Goal: Find specific page/section: Find specific page/section

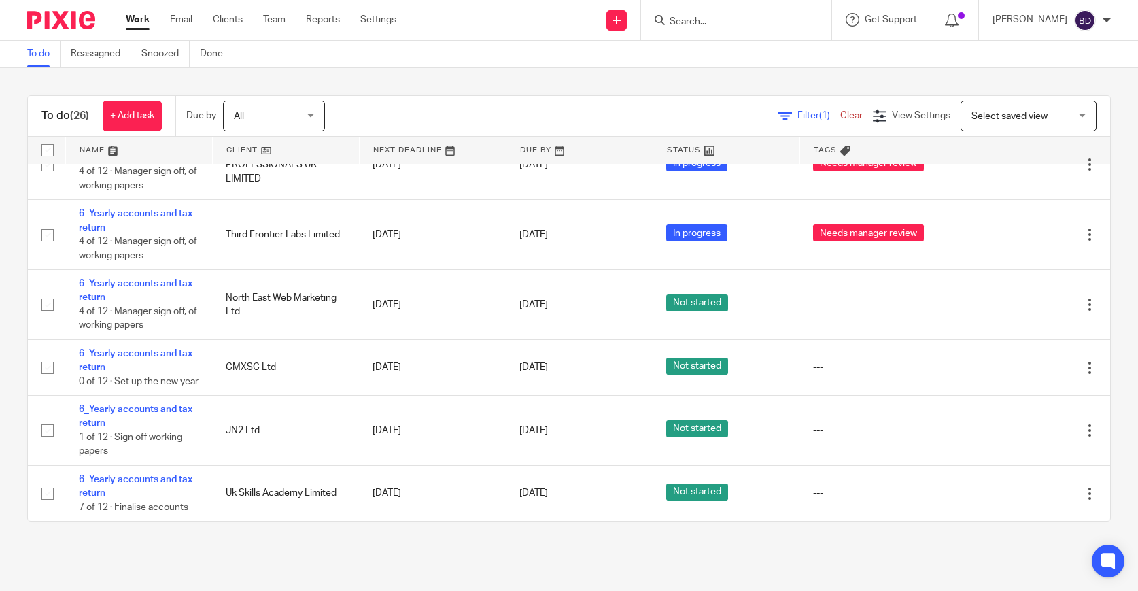
scroll to position [1263, 0]
click at [721, 22] on input "Search" at bounding box center [729, 22] width 122 height 12
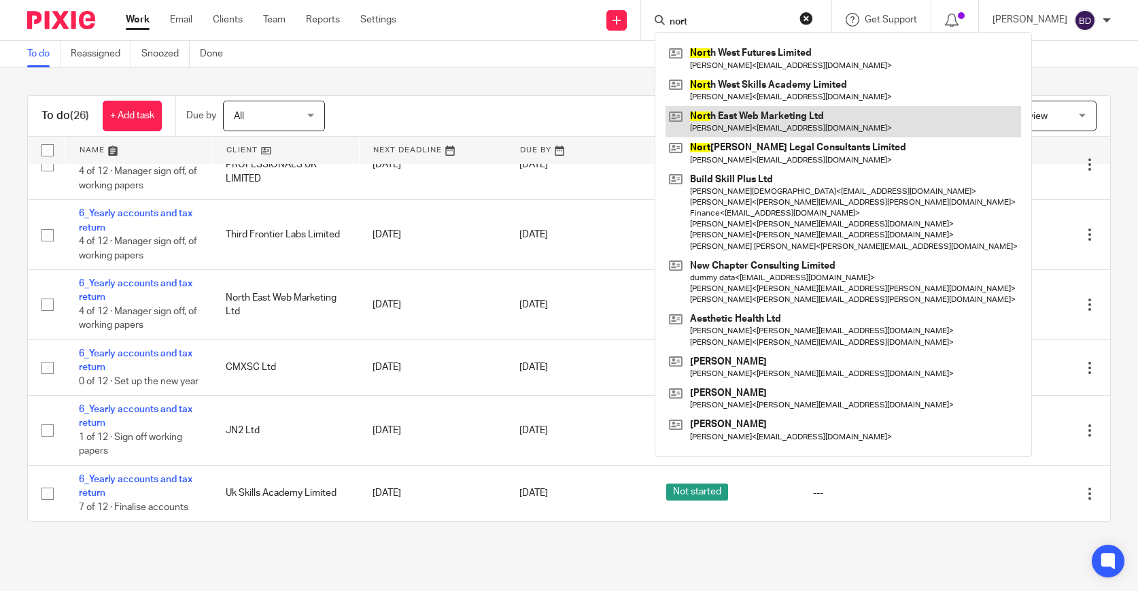
type input "nort"
click at [732, 127] on link at bounding box center [844, 121] width 356 height 31
